Goal: Find specific page/section: Find specific page/section

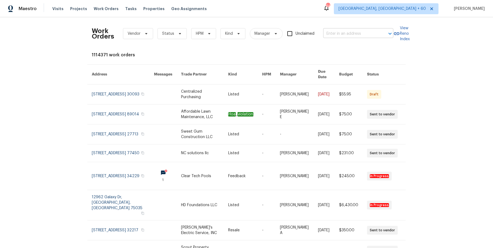
click at [345, 32] on input "text" at bounding box center [350, 34] width 55 height 8
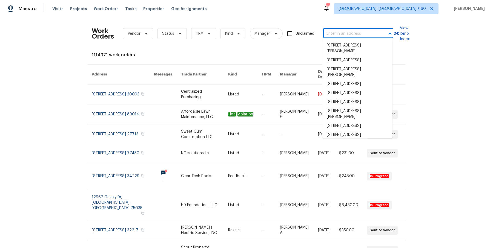
paste input "[STREET_ADDRESS]"
type input "[STREET_ADDRESS]"
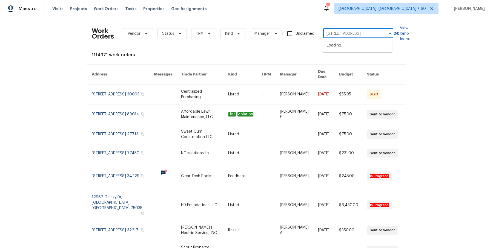
scroll to position [0, 27]
click at [345, 46] on li "[STREET_ADDRESS]" at bounding box center [357, 45] width 70 height 9
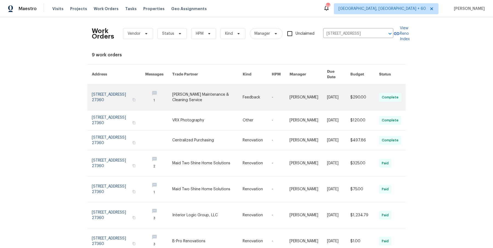
click at [313, 90] on link at bounding box center [307, 98] width 37 height 26
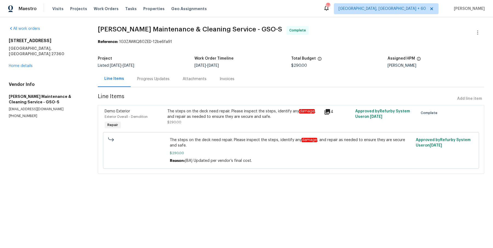
click at [35, 63] on div "[STREET_ADDRESS] Home details" at bounding box center [47, 53] width 76 height 31
click at [33, 62] on div "[STREET_ADDRESS] Home details" at bounding box center [47, 53] width 76 height 31
click at [28, 64] on link "Home details" at bounding box center [21, 66] width 24 height 4
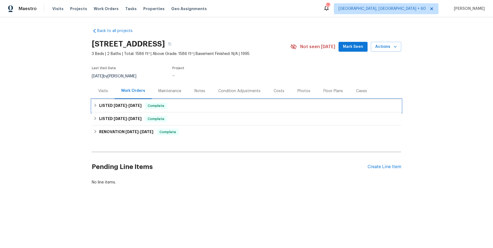
click at [230, 111] on div "LISTED [DATE] - [DATE] Complete" at bounding box center [246, 105] width 309 height 13
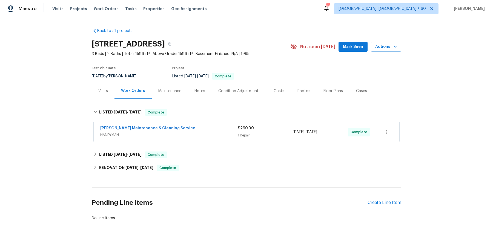
click at [219, 130] on div "[PERSON_NAME] Maintenance & Cleaning Service" at bounding box center [168, 129] width 137 height 7
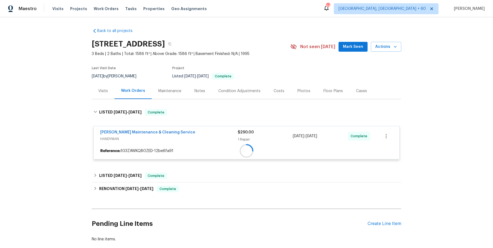
scroll to position [31, 0]
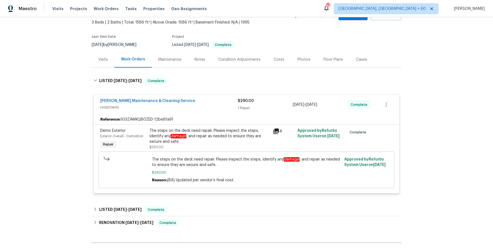
click at [202, 202] on div "Back to all projects [STREET_ADDRESS] 3 Beds | 2 Baths | Total: 1586 ft² | Abov…" at bounding box center [246, 136] width 309 height 288
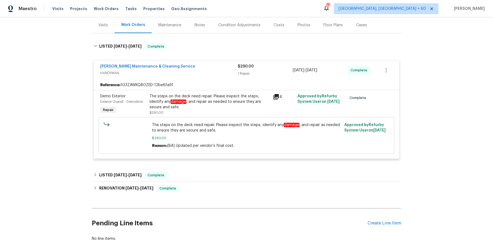
scroll to position [67, 0]
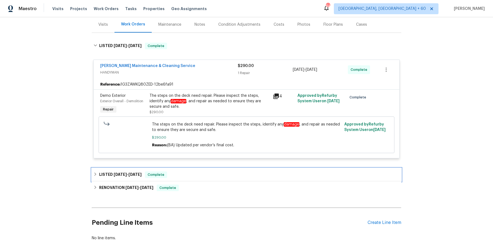
click at [209, 173] on div "LISTED [DATE] - [DATE] Complete" at bounding box center [246, 175] width 306 height 7
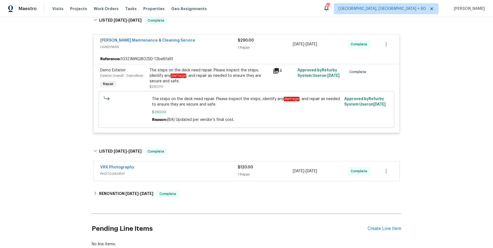
click at [207, 173] on span "PHOTOGRAPHY" at bounding box center [168, 173] width 137 height 5
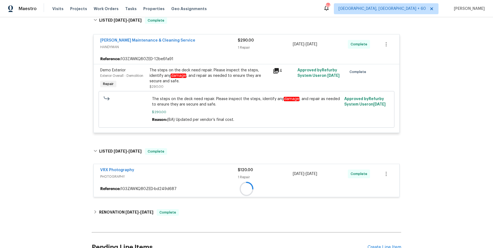
scroll to position [148, 0]
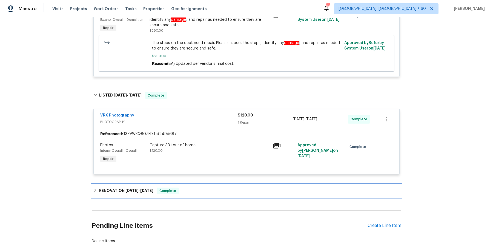
click at [204, 189] on div "RENOVATION [DATE] - [DATE] Complete" at bounding box center [246, 191] width 306 height 7
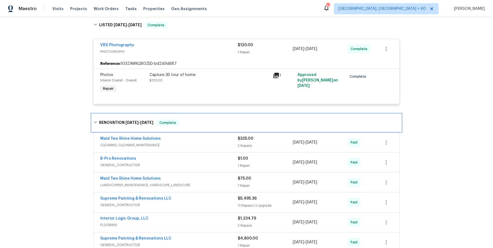
scroll to position [228, 0]
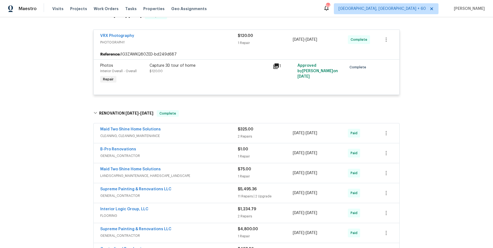
click at [219, 128] on div "Maid Two Shine Home Solutions" at bounding box center [168, 130] width 137 height 7
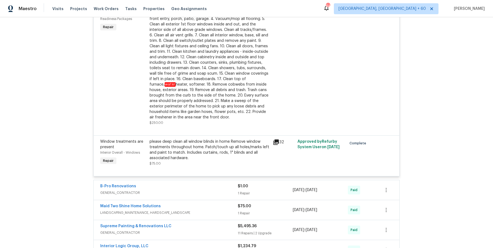
click at [224, 187] on div "B-Pro Renovations" at bounding box center [168, 187] width 137 height 7
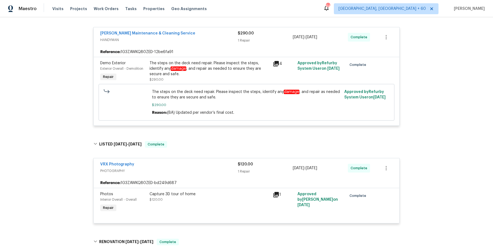
scroll to position [89, 0]
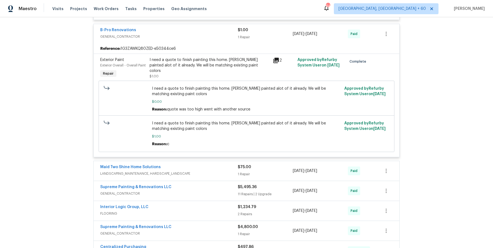
click at [205, 171] on span "LANDSCAPING_MAINTENANCE, HARDSCAPE_LANDSCAPE" at bounding box center [168, 173] width 137 height 5
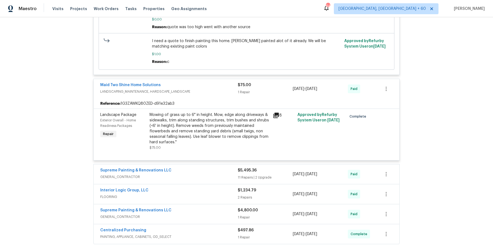
click at [204, 172] on div "Supreme Painting & Renovations LLC" at bounding box center [168, 171] width 137 height 7
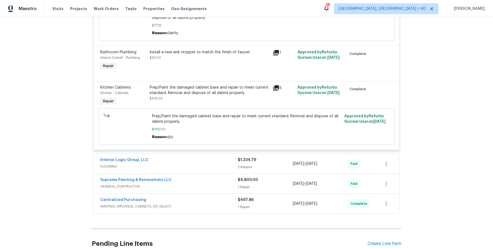
scroll to position [1446, 0]
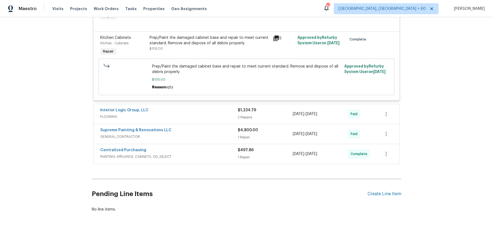
click at [204, 119] on div "Interior Logic Group, LLC FLOORING" at bounding box center [168, 114] width 137 height 13
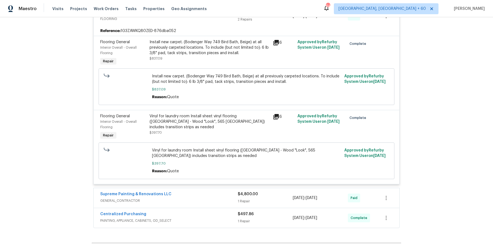
click at [190, 199] on span "GENERAL_CONTRACTOR" at bounding box center [168, 200] width 137 height 5
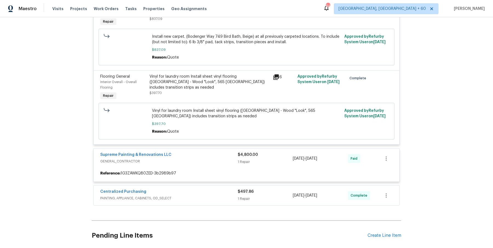
scroll to position [1585, 0]
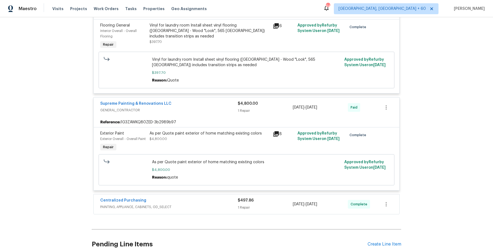
click at [190, 201] on div "Centralized Purchasing" at bounding box center [168, 201] width 137 height 7
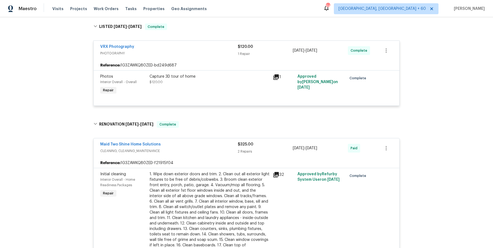
scroll to position [0, 0]
